Goal: Task Accomplishment & Management: Use online tool/utility

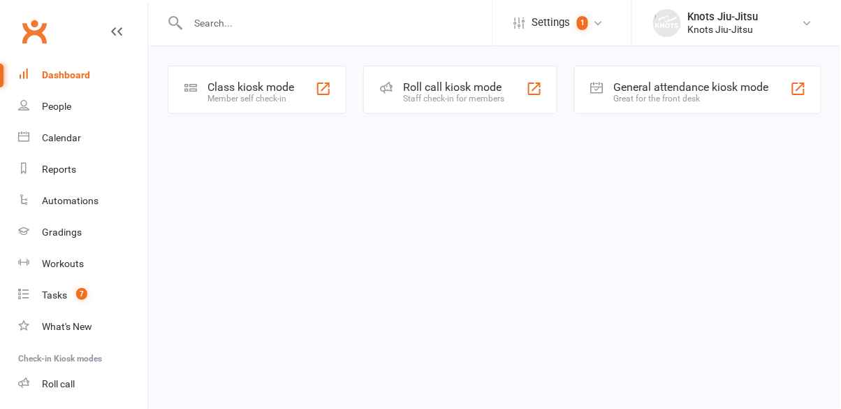
click at [222, 94] on div "Member self check-in" at bounding box center [251, 99] width 87 height 10
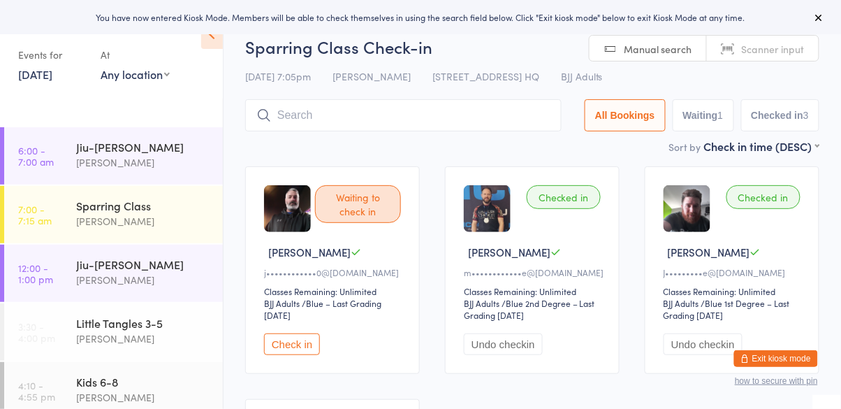
click at [292, 342] on button "Check in" at bounding box center [292, 344] width 56 height 22
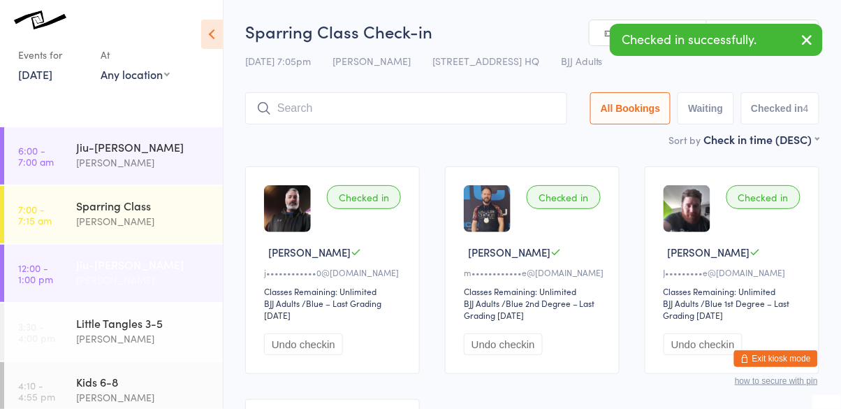
click at [67, 272] on link "12:00 - 1:00 pm Jiu-Jitsu Gi Cassio Martins" at bounding box center [113, 273] width 219 height 57
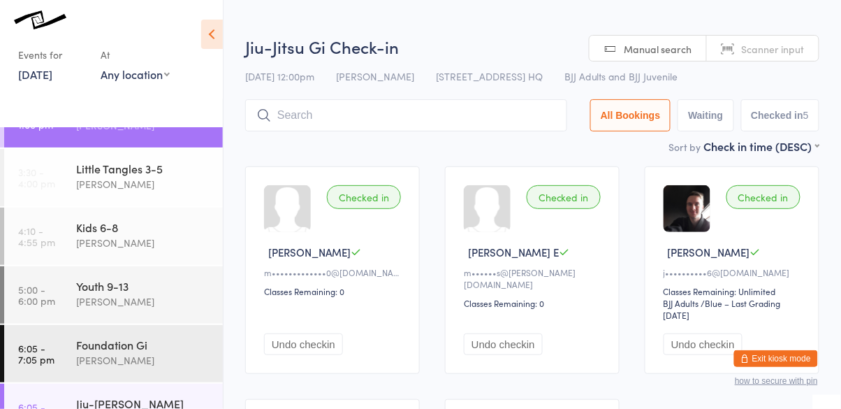
scroll to position [172, 0]
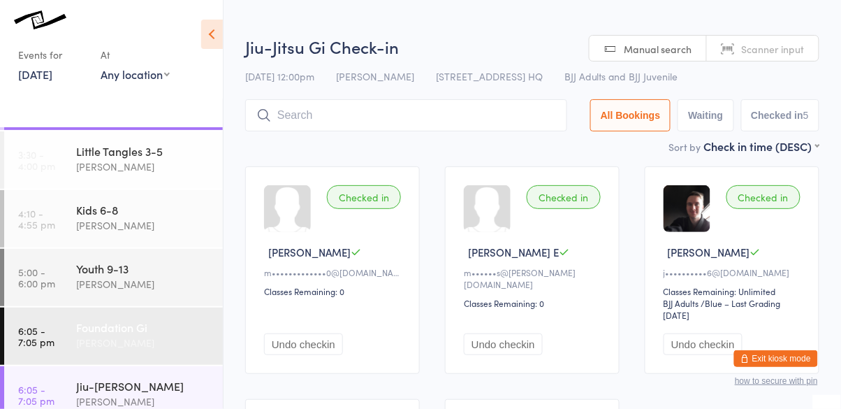
click at [74, 333] on link "6:05 - 7:05 pm Foundation Gi Cassio Martins" at bounding box center [113, 336] width 219 height 57
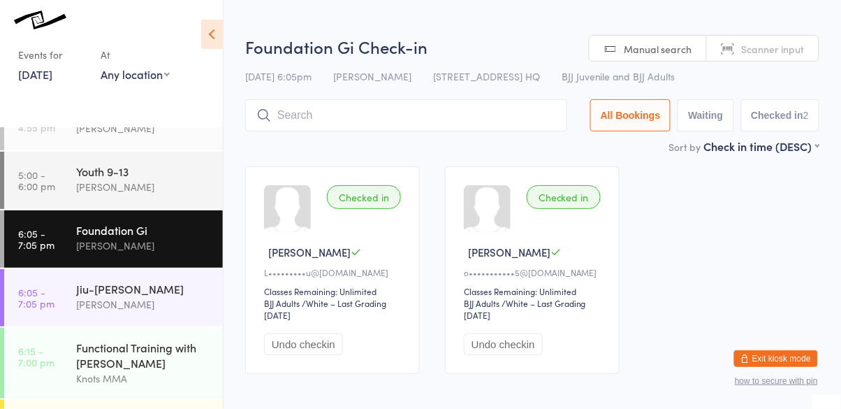
scroll to position [270, 0]
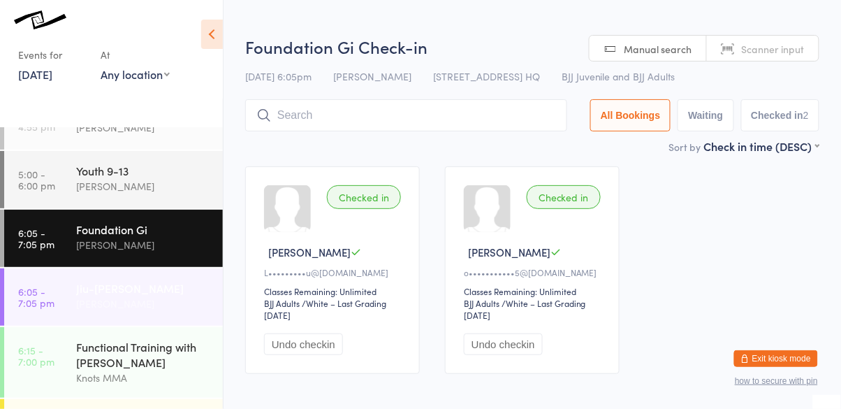
click at [62, 296] on link "6:05 - 7:05 pm Jiu-Jitsu Gi Cassio Martins" at bounding box center [113, 296] width 219 height 57
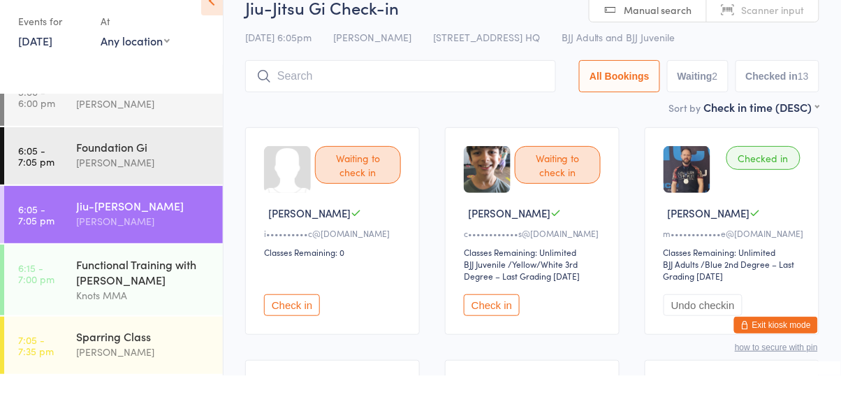
scroll to position [28, 0]
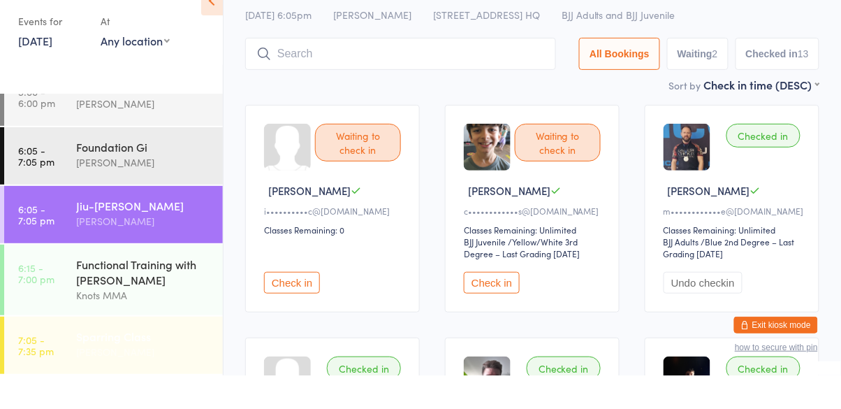
click at [59, 377] on link "7:05 - 7:35 pm Sparring Class Cassio Martins" at bounding box center [113, 378] width 219 height 57
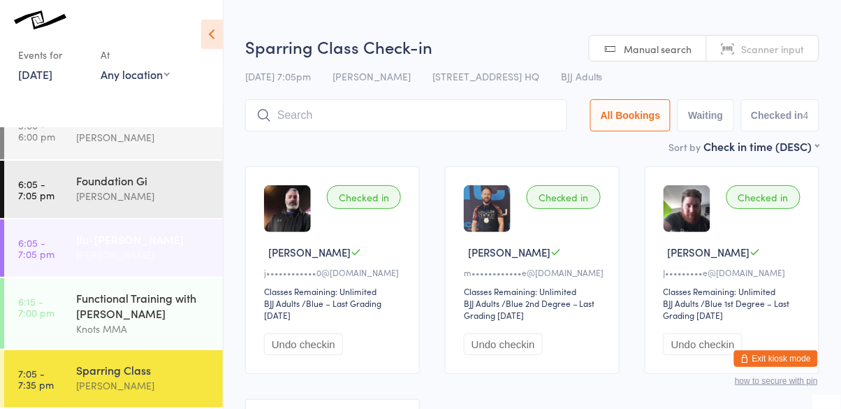
click at [62, 245] on link "6:05 - 7:05 pm Jiu-Jitsu Gi Cassio Martins" at bounding box center [113, 247] width 219 height 57
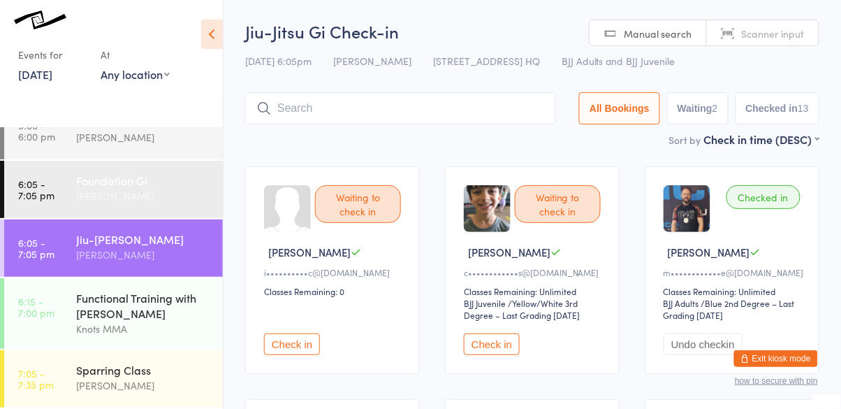
click at [80, 190] on div "Cassio Martins" at bounding box center [143, 196] width 135 height 16
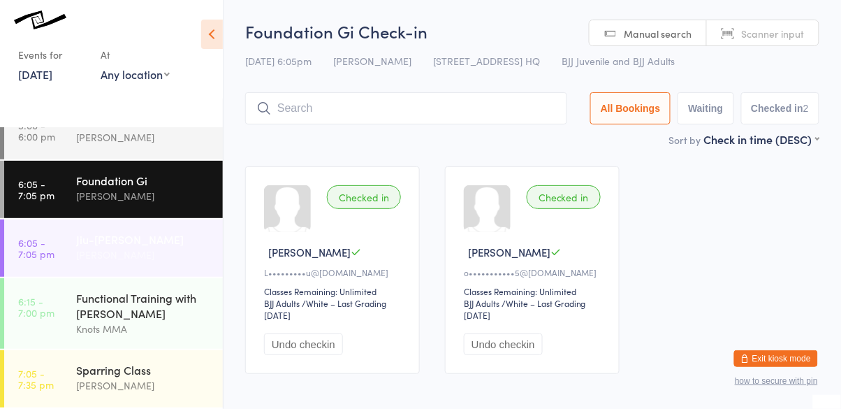
click at [78, 247] on div "Cassio Martins" at bounding box center [143, 255] width 135 height 16
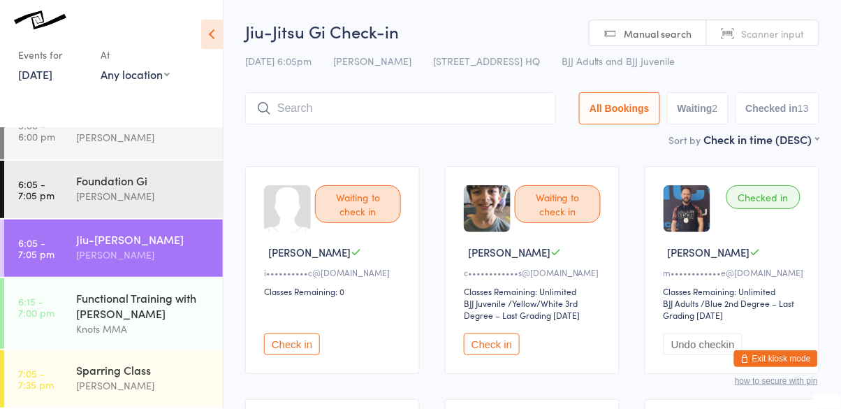
click at [294, 352] on button "Check in" at bounding box center [292, 344] width 56 height 22
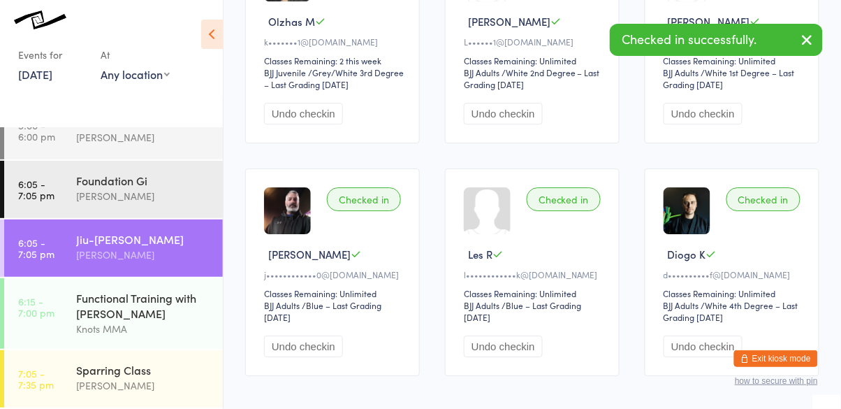
scroll to position [252, 0]
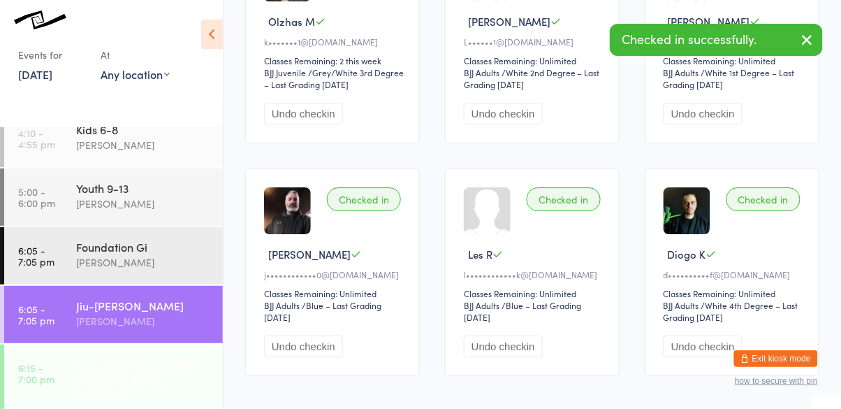
click at [163, 383] on div "Functional Training with Paula Melo" at bounding box center [143, 371] width 135 height 31
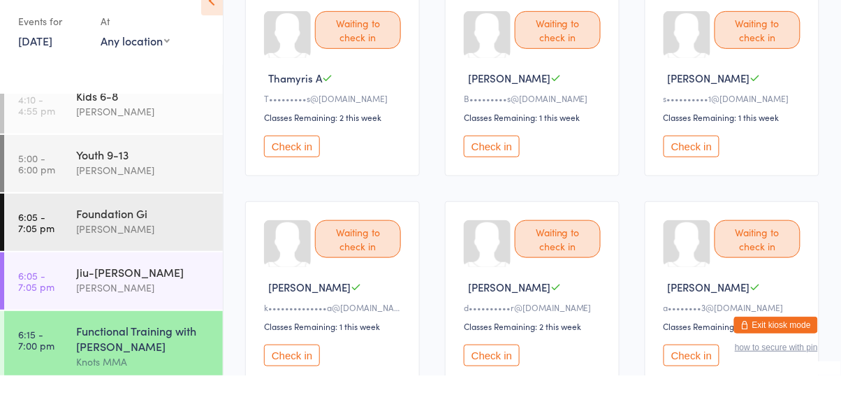
scroll to position [250, 0]
